Goal: Find specific page/section: Find specific page/section

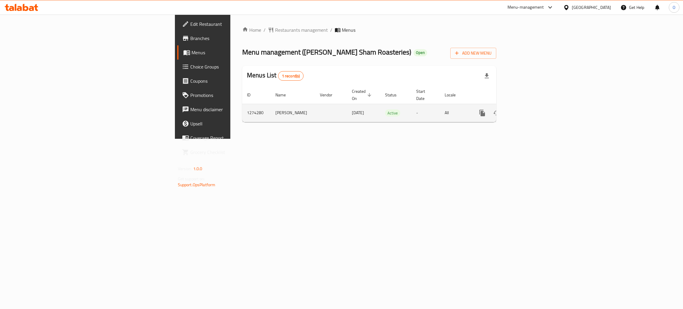
click at [242, 106] on td "1274280" at bounding box center [256, 113] width 28 height 18
copy td "1274280"
click at [275, 30] on span "Restaurants management" at bounding box center [301, 29] width 53 height 7
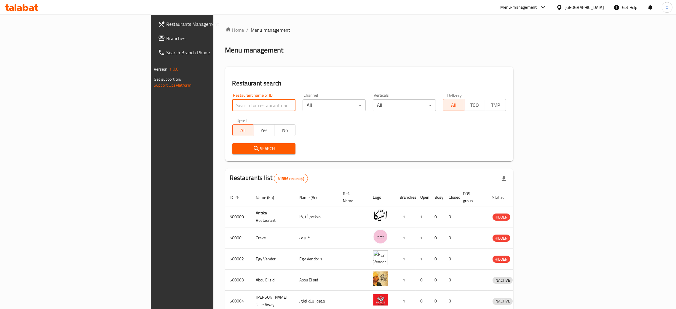
click at [232, 108] on input "search" at bounding box center [263, 105] width 63 height 12
paste input "691144"
type input "691144"
click button "Search" at bounding box center [263, 148] width 63 height 11
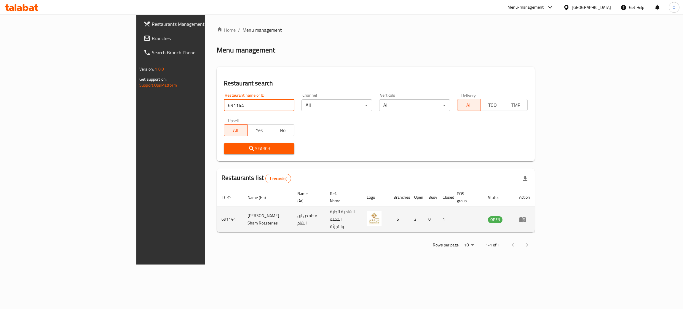
click at [293, 208] on td "محامص ابن الشام" at bounding box center [309, 219] width 32 height 26
copy td "محامص ابن الشام"
